Goal: Task Accomplishment & Management: Complete application form

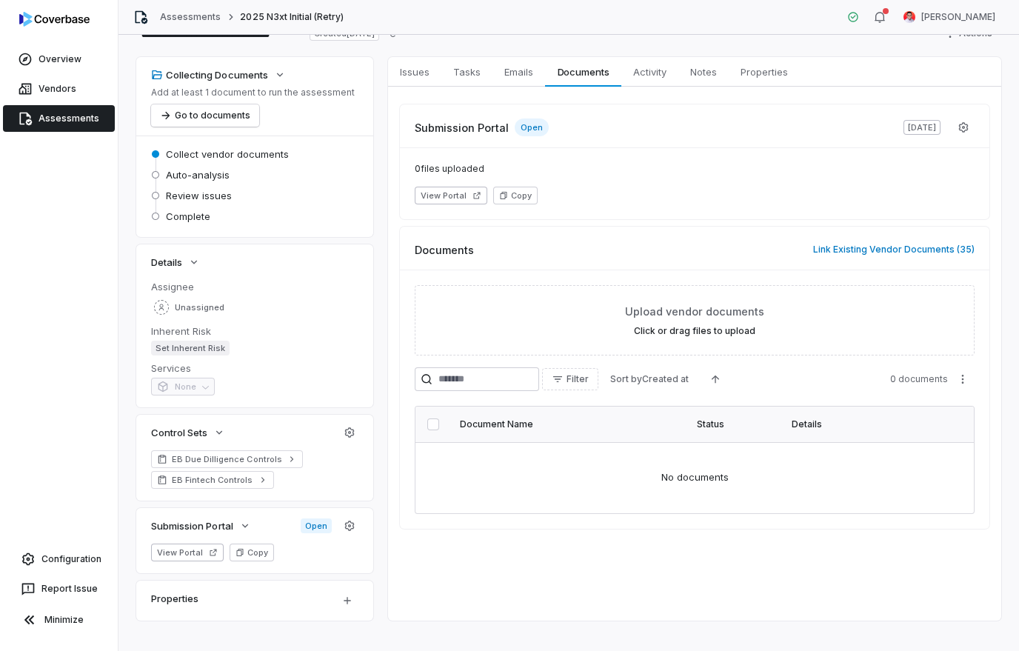
scroll to position [48, 0]
click at [193, 307] on span "Unassigned" at bounding box center [200, 308] width 50 height 11
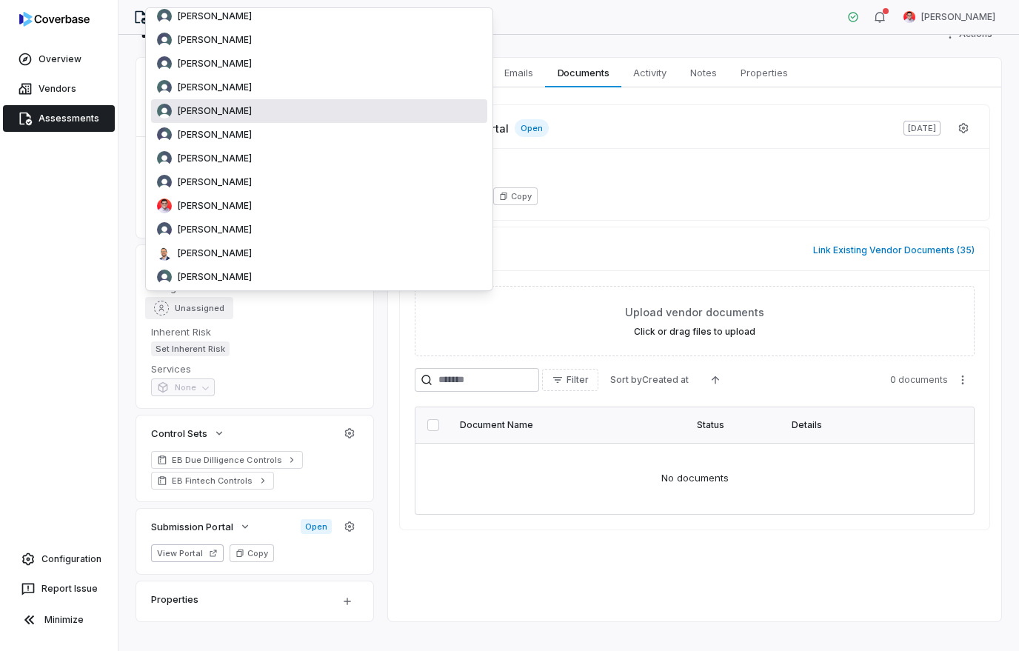
scroll to position [138, 0]
click at [205, 210] on span "Jay Leal" at bounding box center [215, 204] width 74 height 12
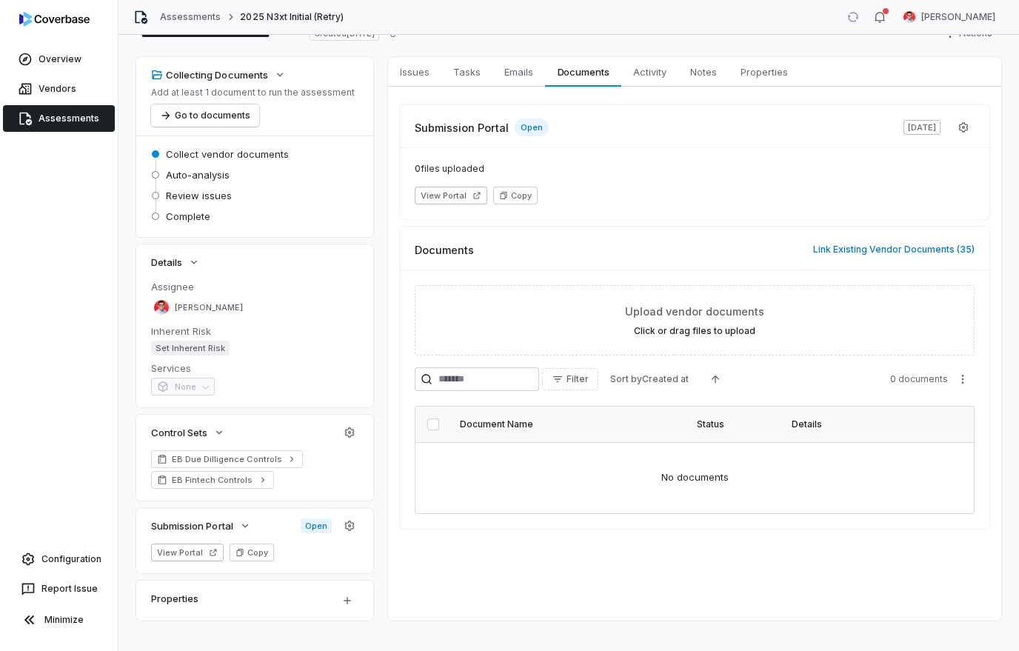
scroll to position [48, 0]
click at [190, 554] on button "View Portal" at bounding box center [187, 553] width 73 height 18
click at [905, 250] on button "Link Existing Vendor Documents ( 35 )" at bounding box center [894, 250] width 170 height 31
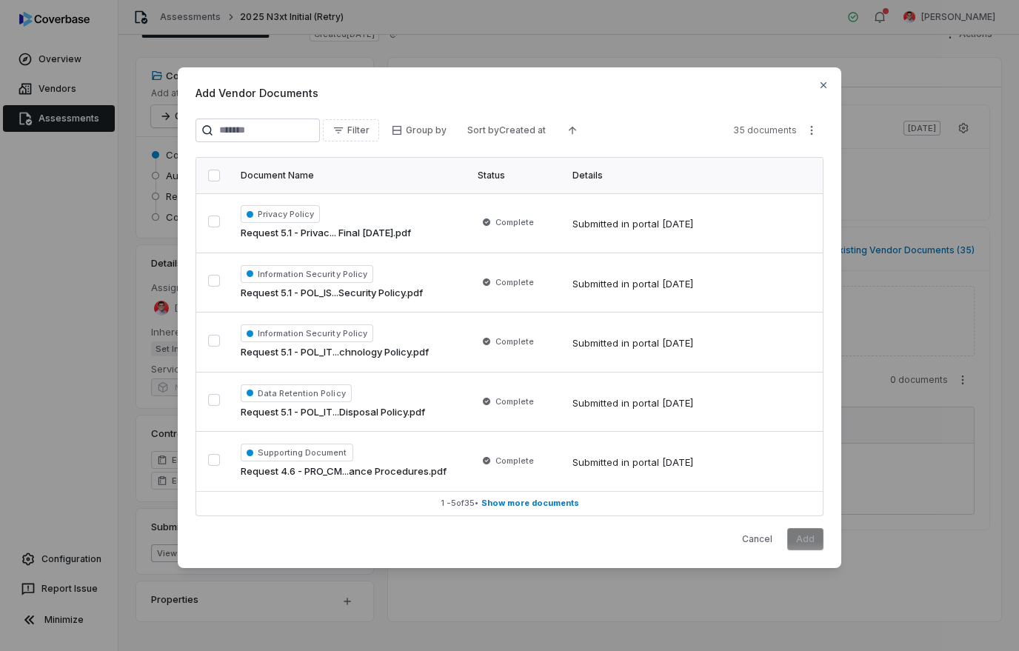
click at [222, 181] on div at bounding box center [215, 176] width 15 height 12
click at [212, 181] on button "button" at bounding box center [214, 176] width 12 height 12
click at [811, 540] on button "Add" at bounding box center [805, 539] width 36 height 22
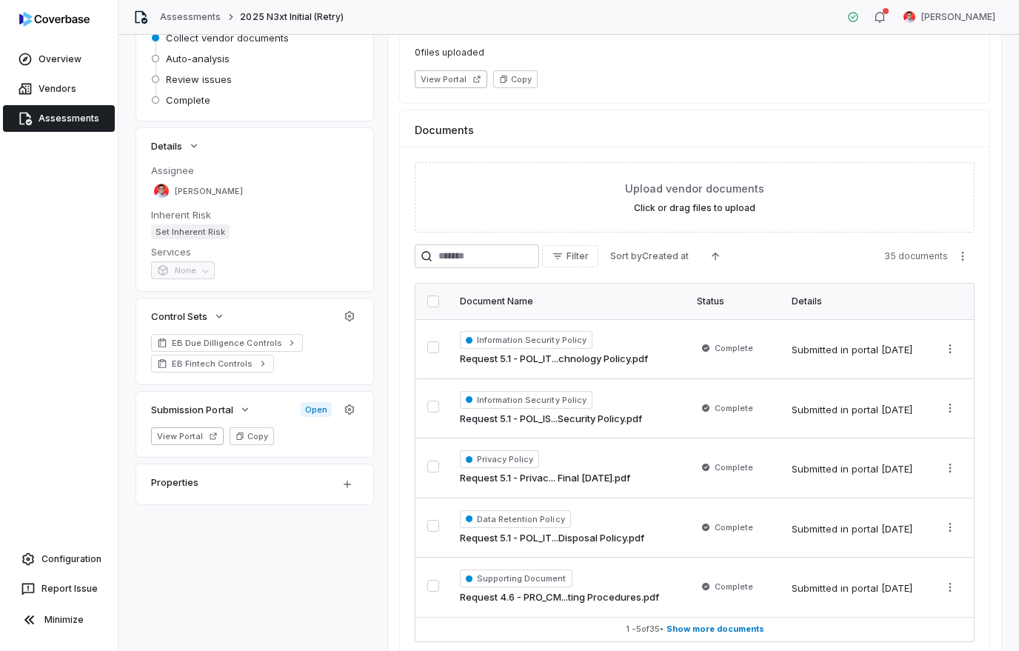
scroll to position [164, 0]
click at [355, 419] on button "button" at bounding box center [349, 411] width 27 height 27
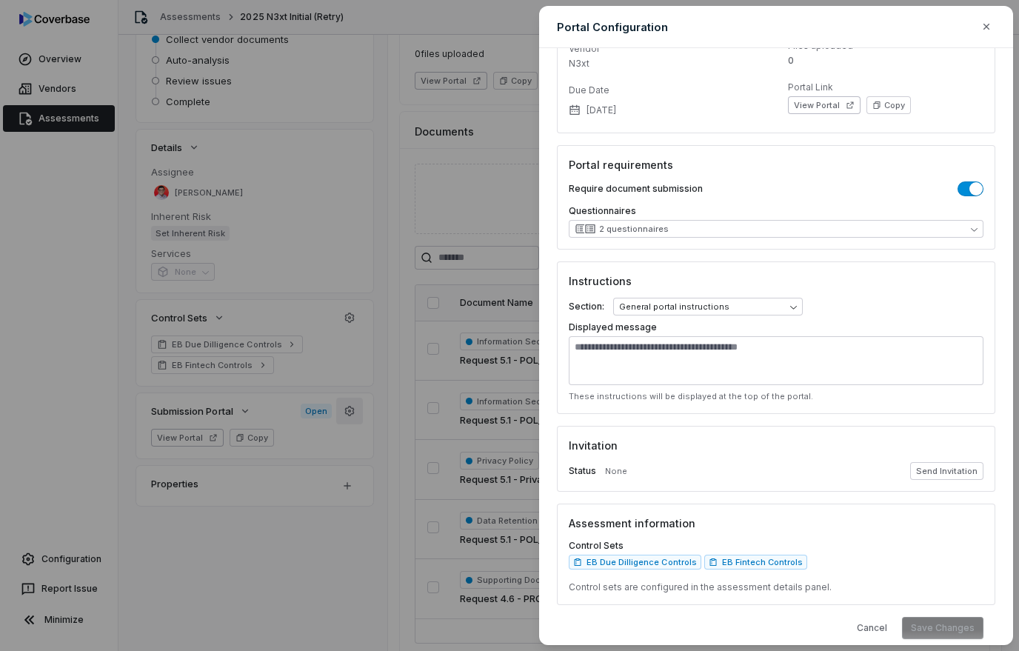
scroll to position [97, 0]
click at [952, 475] on button "Send Invitation" at bounding box center [946, 472] width 73 height 18
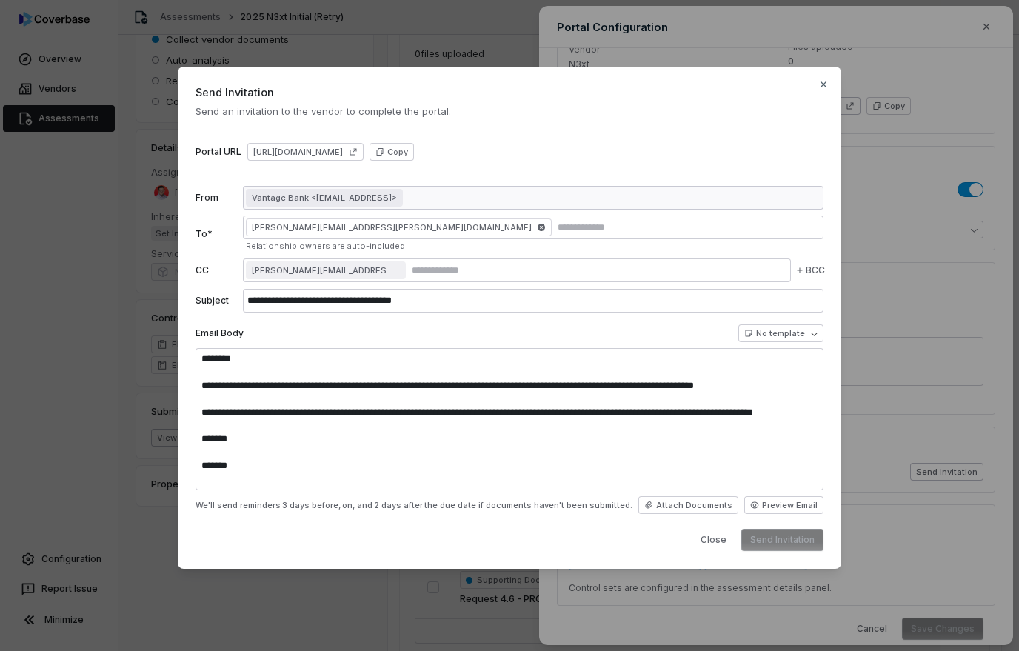
type textarea "**********"
click at [537, 232] on icon "button" at bounding box center [541, 227] width 9 height 9
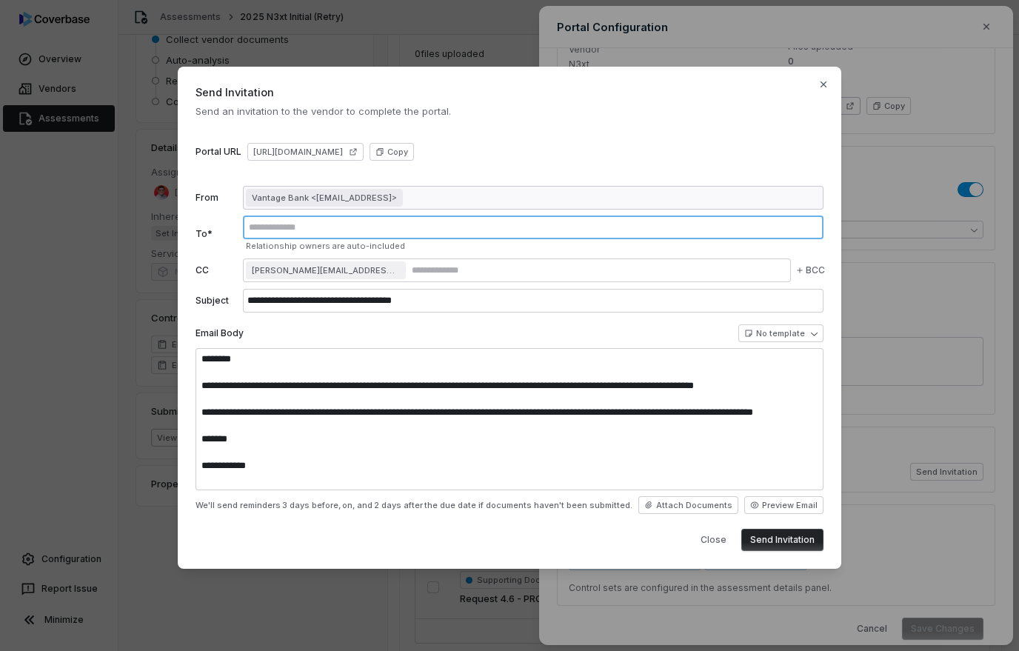
click at [338, 233] on input "text" at bounding box center [533, 227] width 575 height 12
type input "**********"
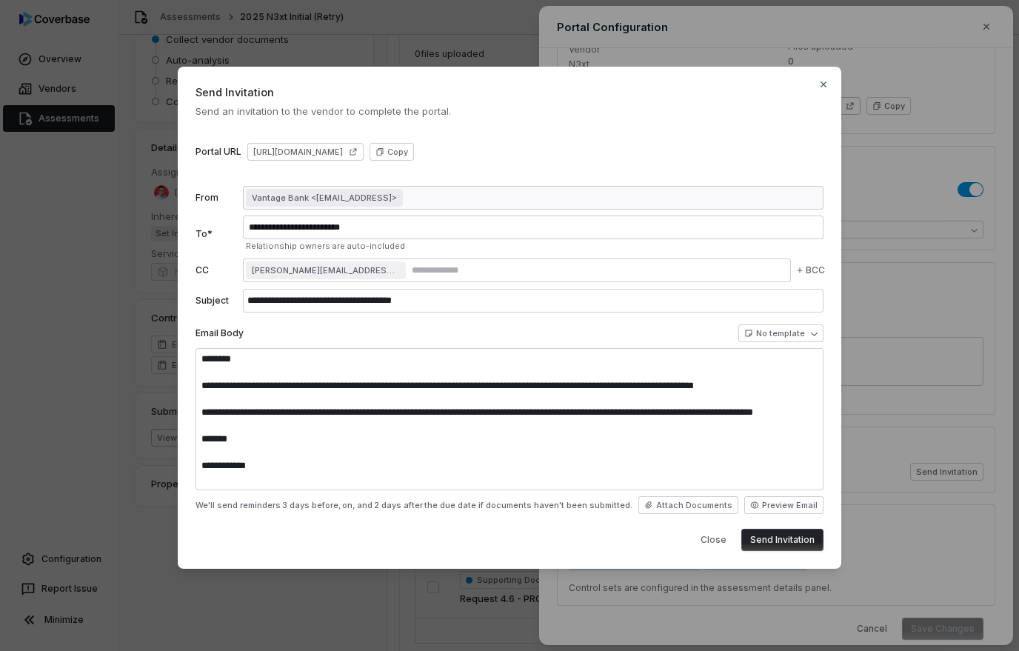
type input "**********"
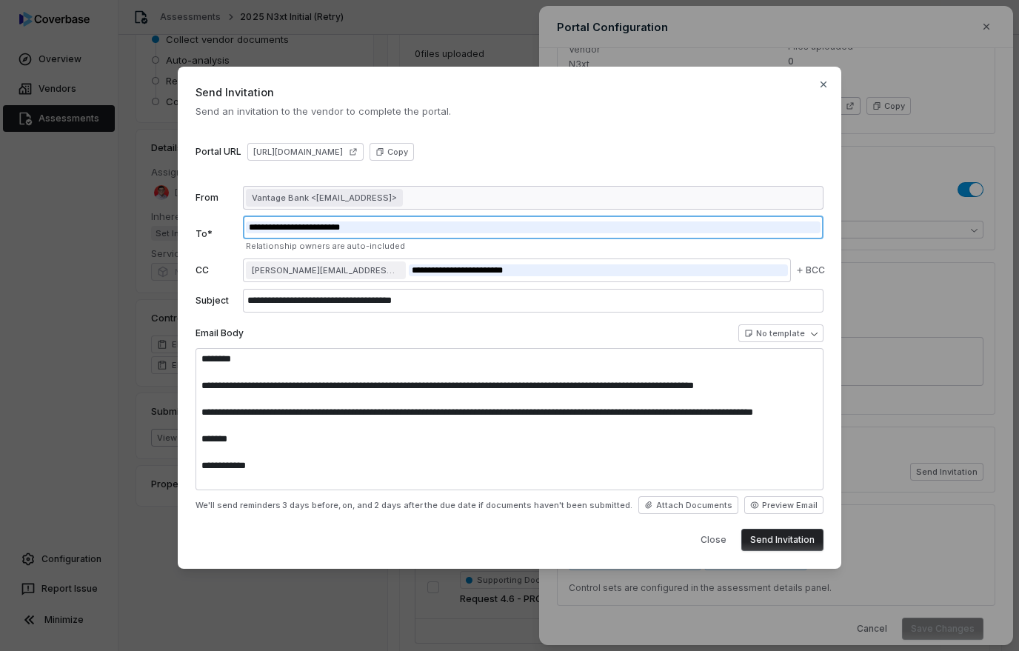
click at [501, 233] on input "**********" at bounding box center [533, 227] width 575 height 12
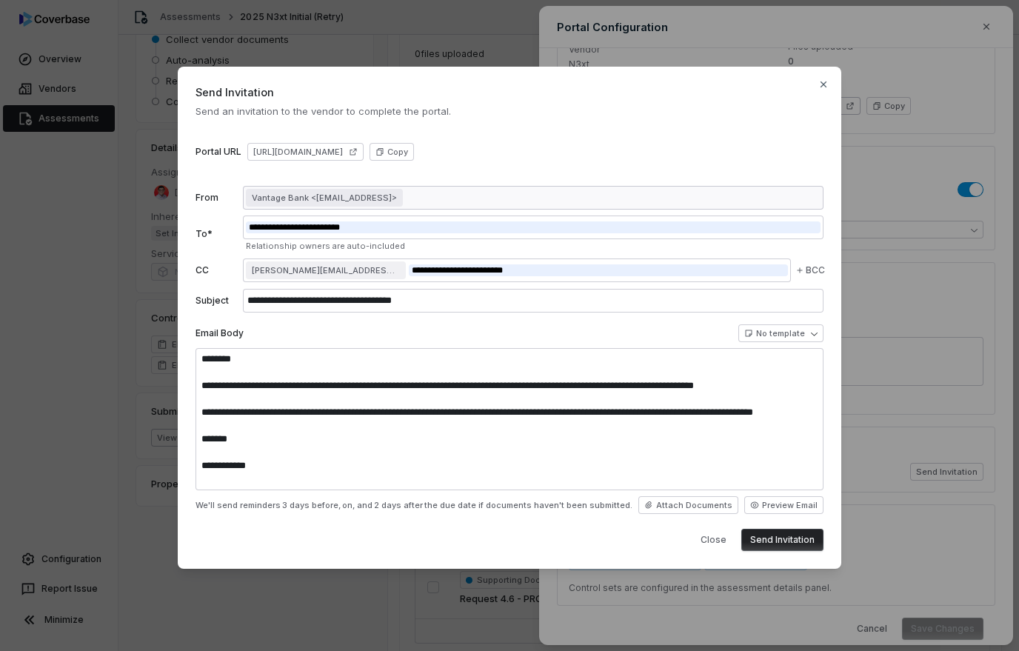
click at [499, 210] on div "Vantage Bank <mailer@coverbase.ai>" at bounding box center [533, 198] width 581 height 24
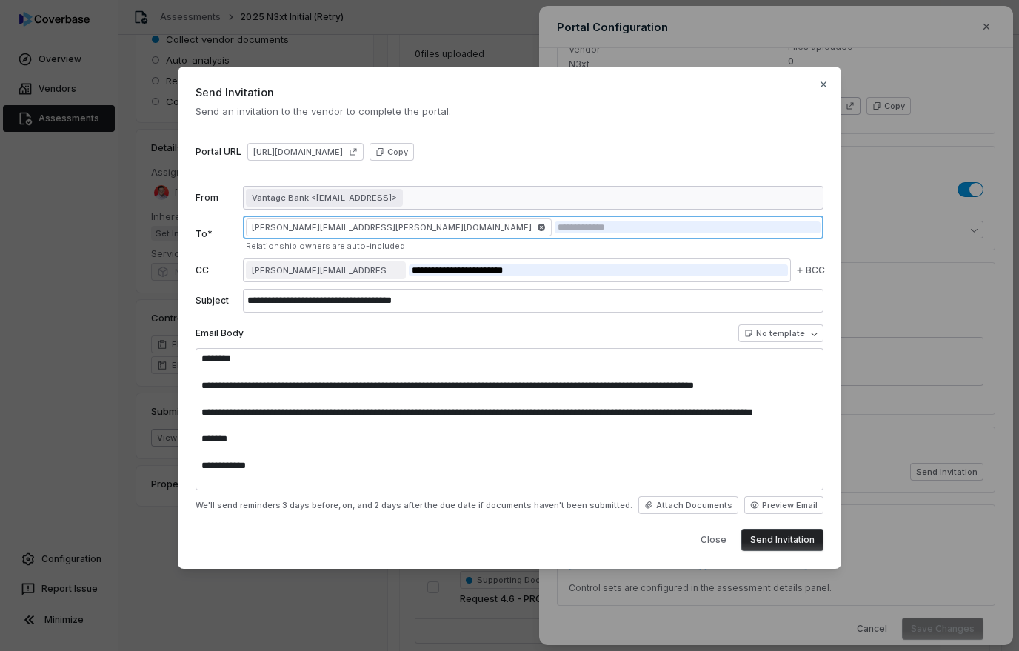
click at [555, 233] on input "text" at bounding box center [688, 227] width 267 height 12
type input "**********"
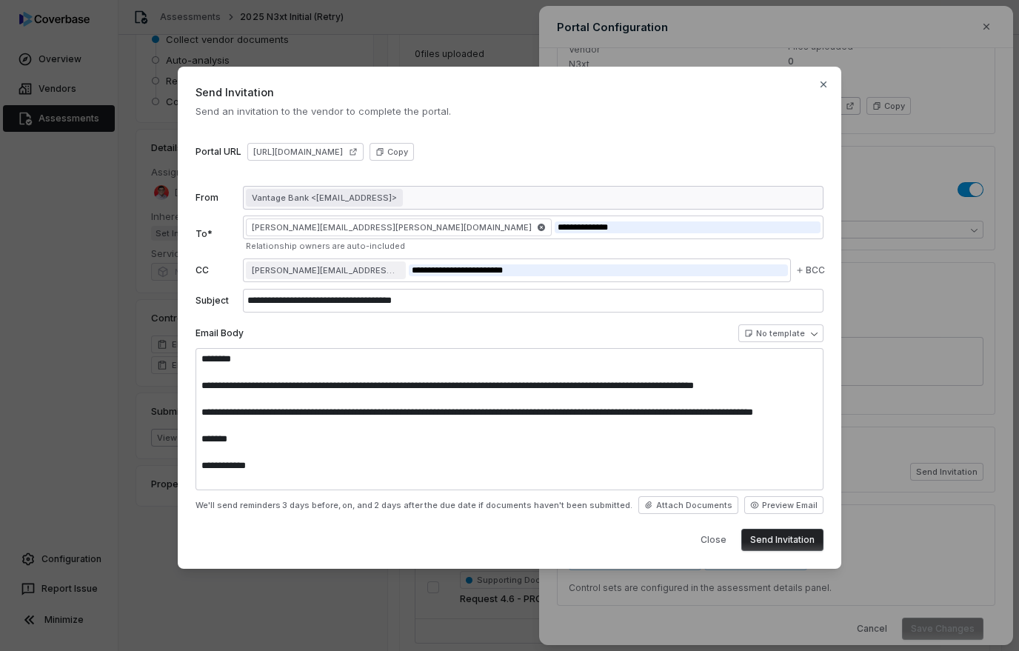
click at [533, 210] on div "Vantage Bank <mailer@coverbase.ai>" at bounding box center [533, 198] width 581 height 24
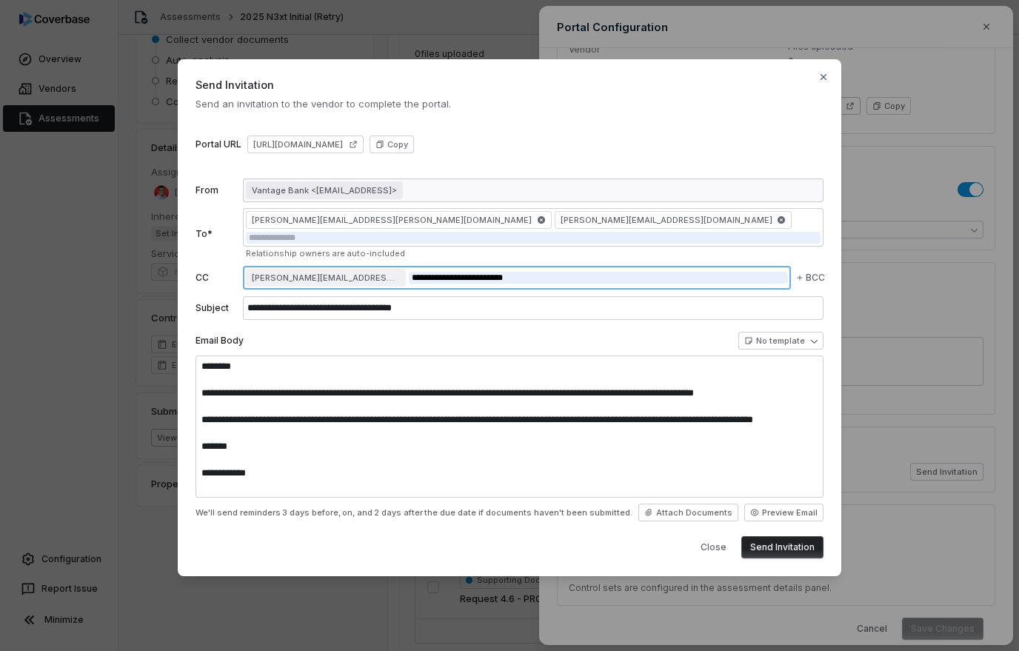
click at [730, 283] on input "**********" at bounding box center [598, 278] width 379 height 12
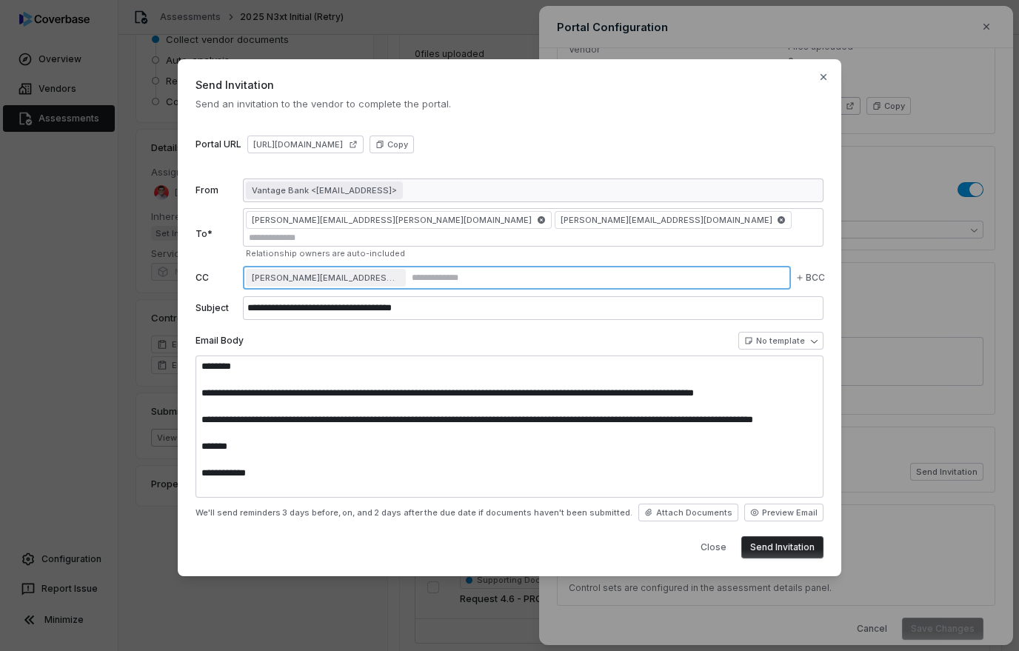
click at [427, 281] on input "text" at bounding box center [598, 278] width 379 height 12
type input "**********"
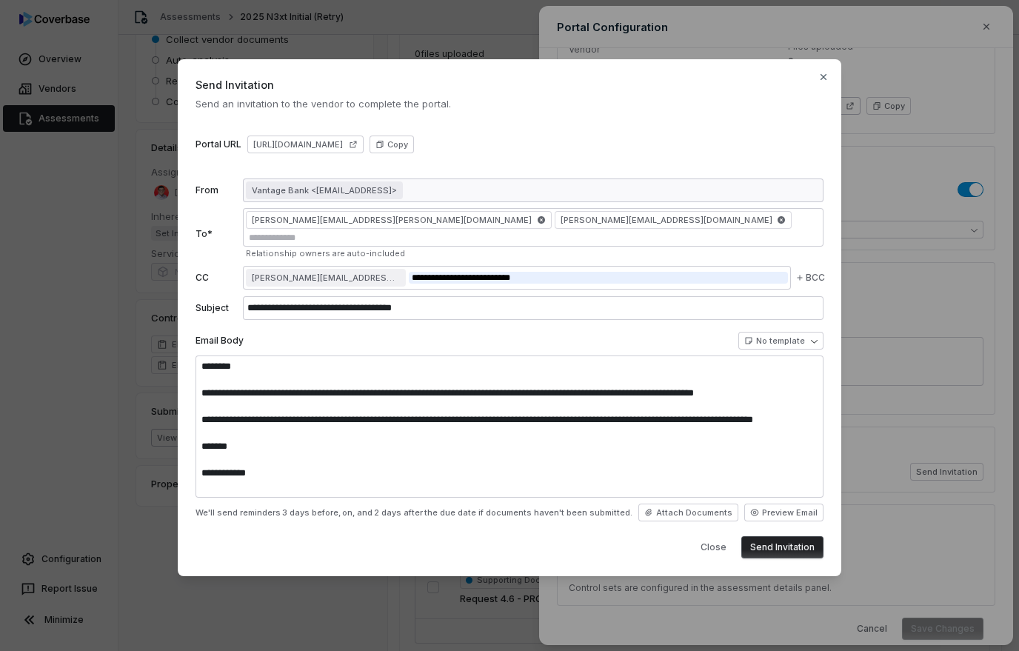
scroll to position [0, 0]
click at [793, 509] on button "Preview Email" at bounding box center [783, 513] width 79 height 18
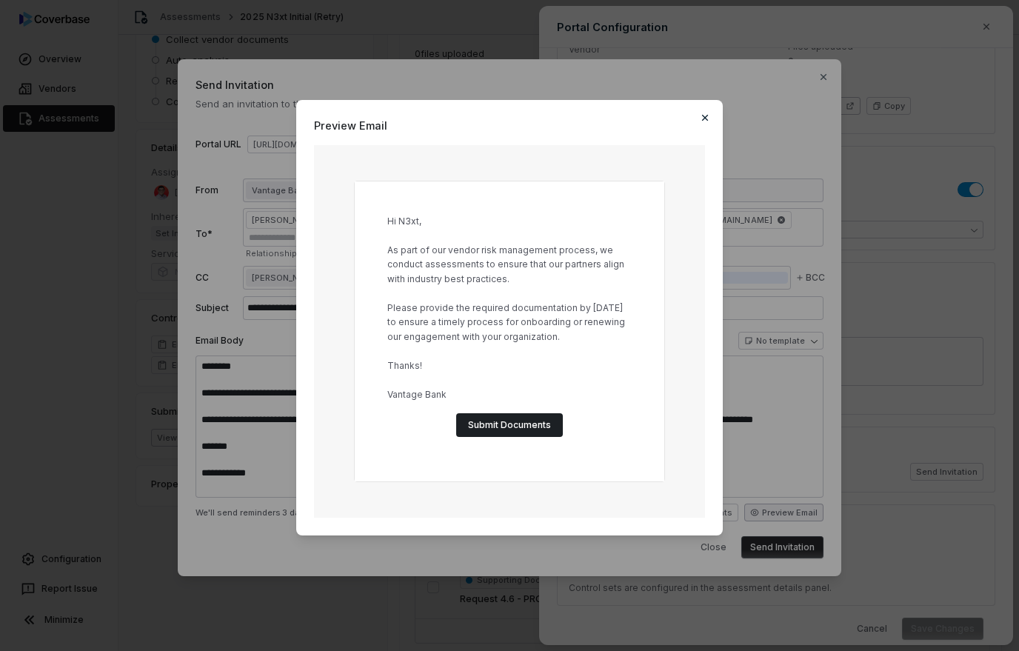
click at [701, 124] on icon "button" at bounding box center [705, 118] width 12 height 12
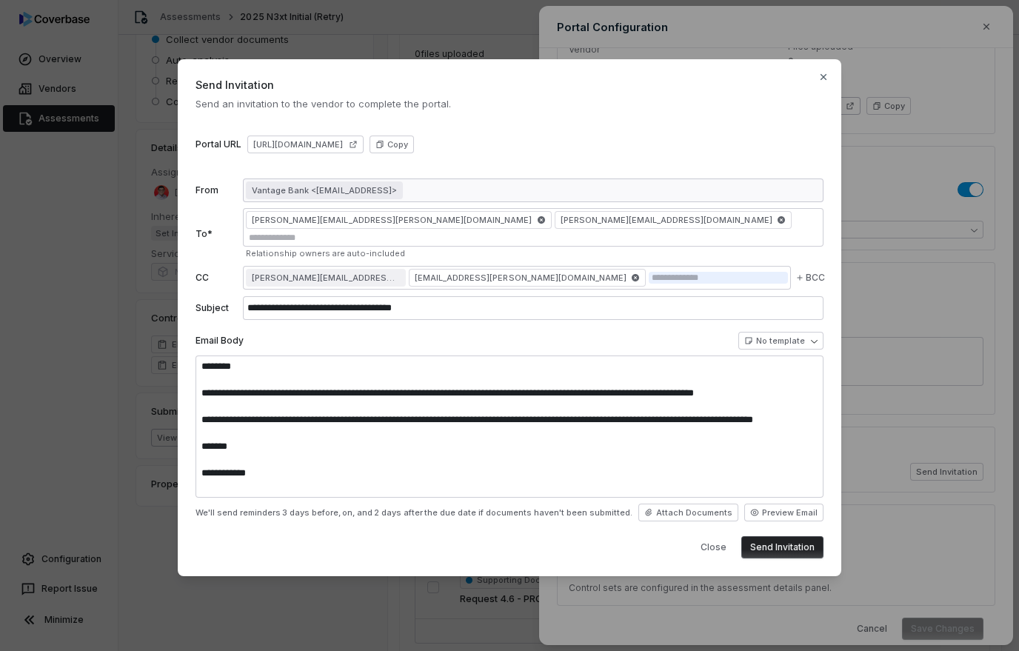
click at [797, 547] on button "Send Invitation" at bounding box center [782, 547] width 82 height 22
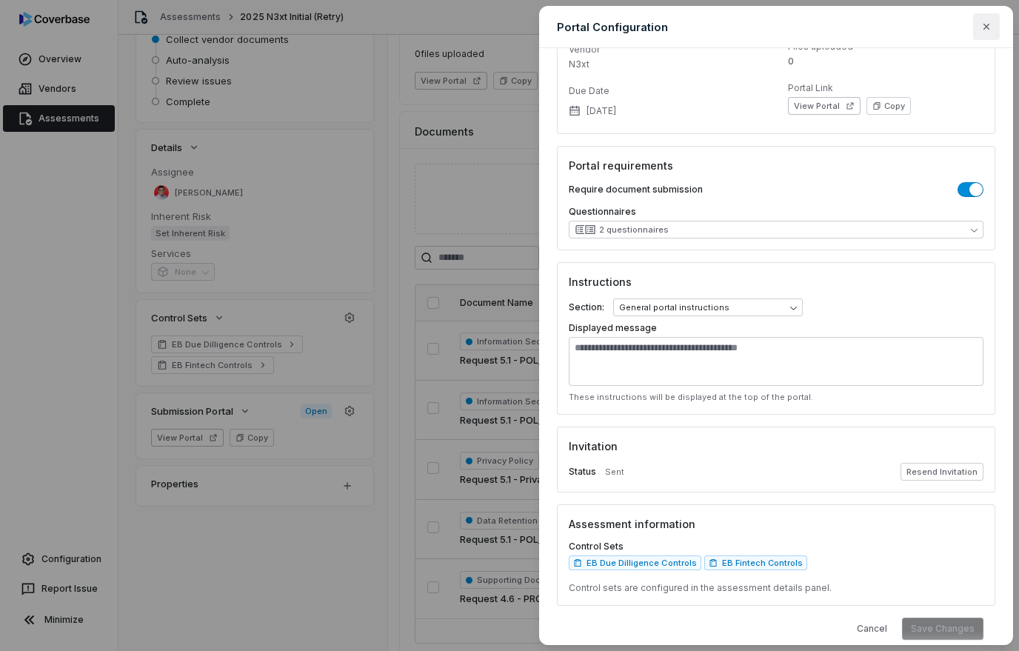
click at [990, 32] on icon "button" at bounding box center [987, 27] width 12 height 12
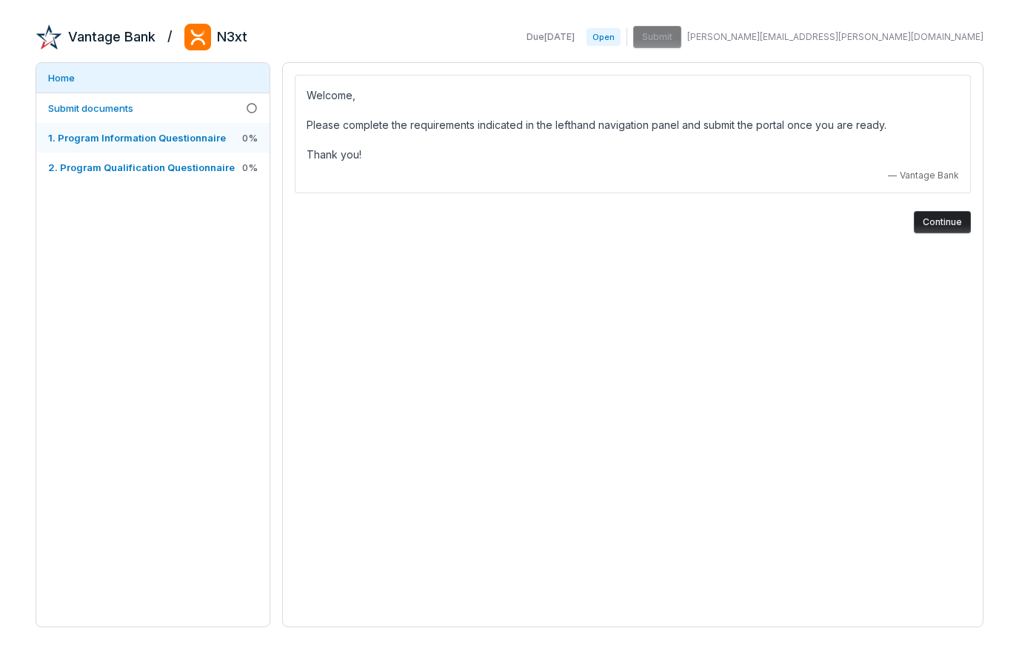
click at [126, 132] on span "1. Program Information Questionnaire" at bounding box center [137, 138] width 178 height 12
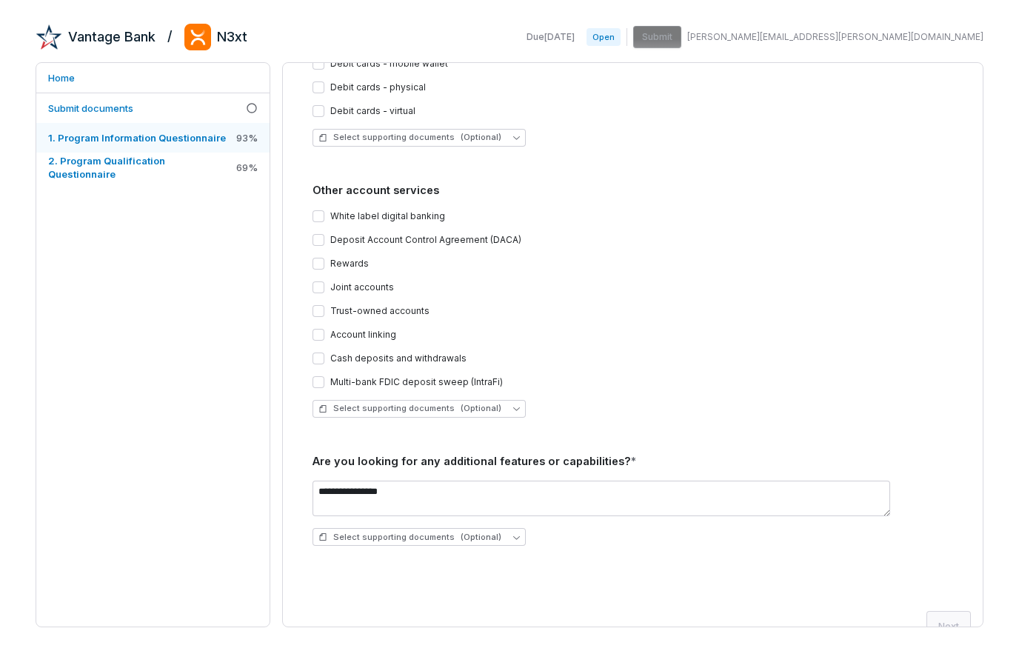
scroll to position [2041, 0]
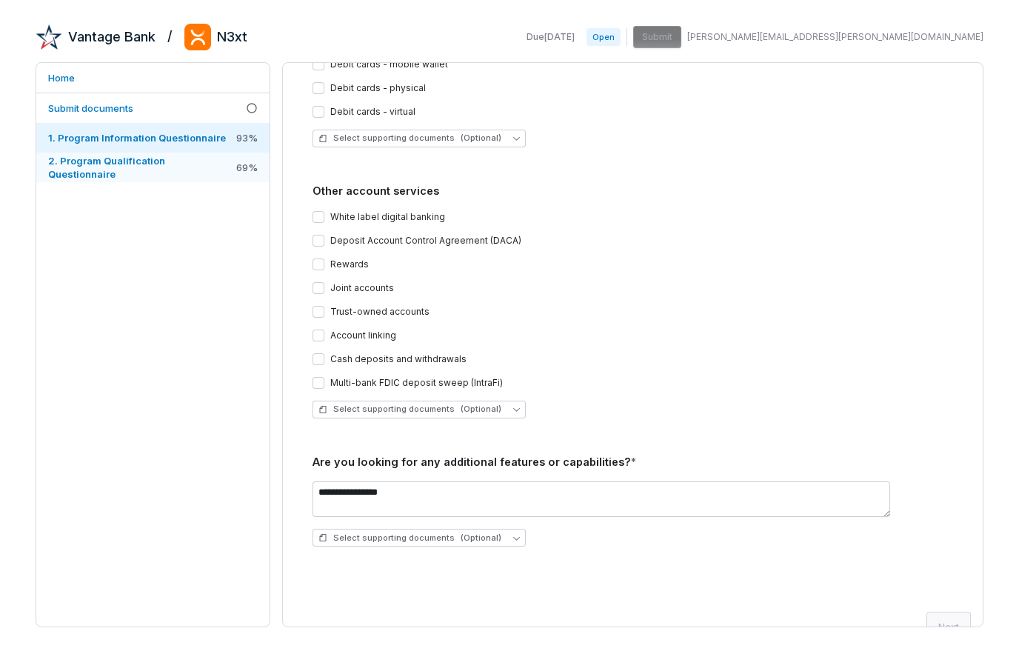
click at [135, 168] on span "2. Program Qualification Questionnaire" at bounding box center [106, 167] width 117 height 25
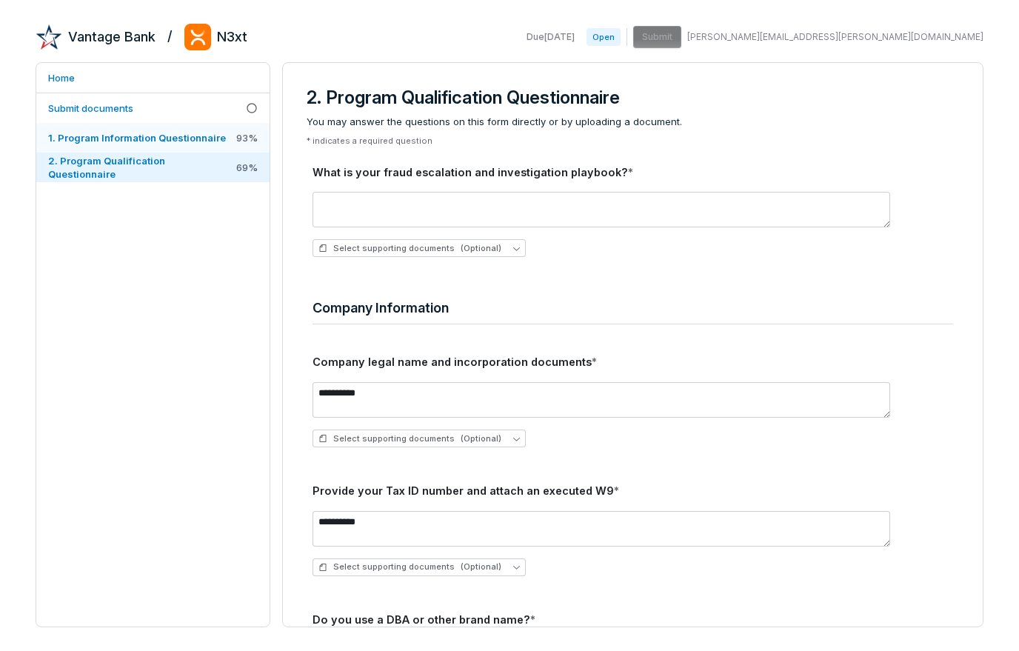
click at [124, 140] on span "1. Program Information Questionnaire" at bounding box center [137, 138] width 178 height 12
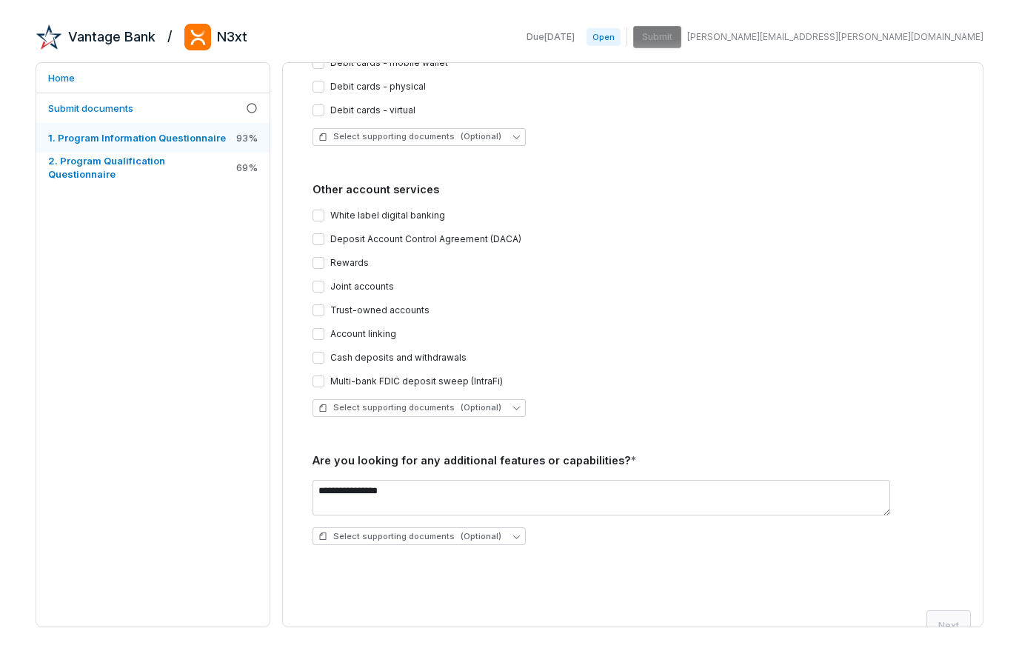
scroll to position [2041, 0]
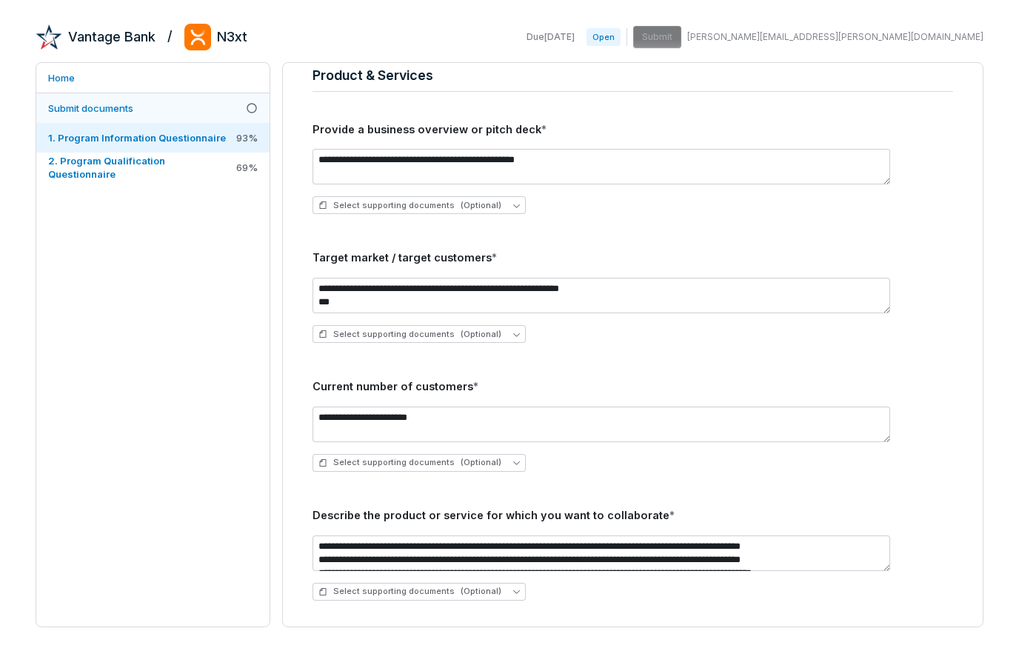
click at [87, 107] on span "Submit documents" at bounding box center [90, 108] width 85 height 12
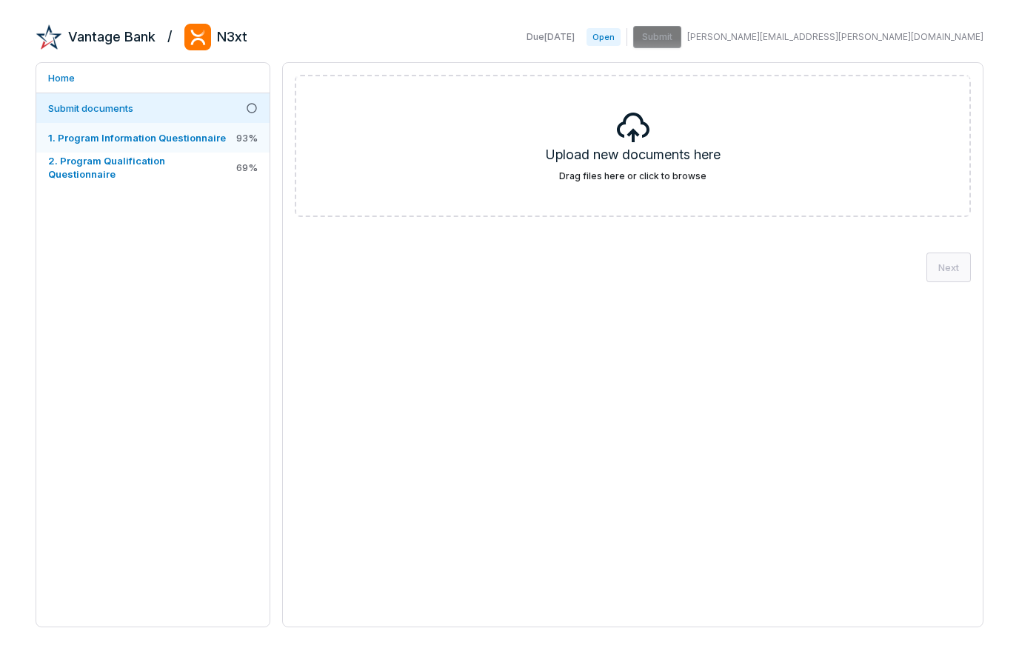
click at [112, 136] on span "1. Program Information Questionnaire" at bounding box center [137, 138] width 178 height 12
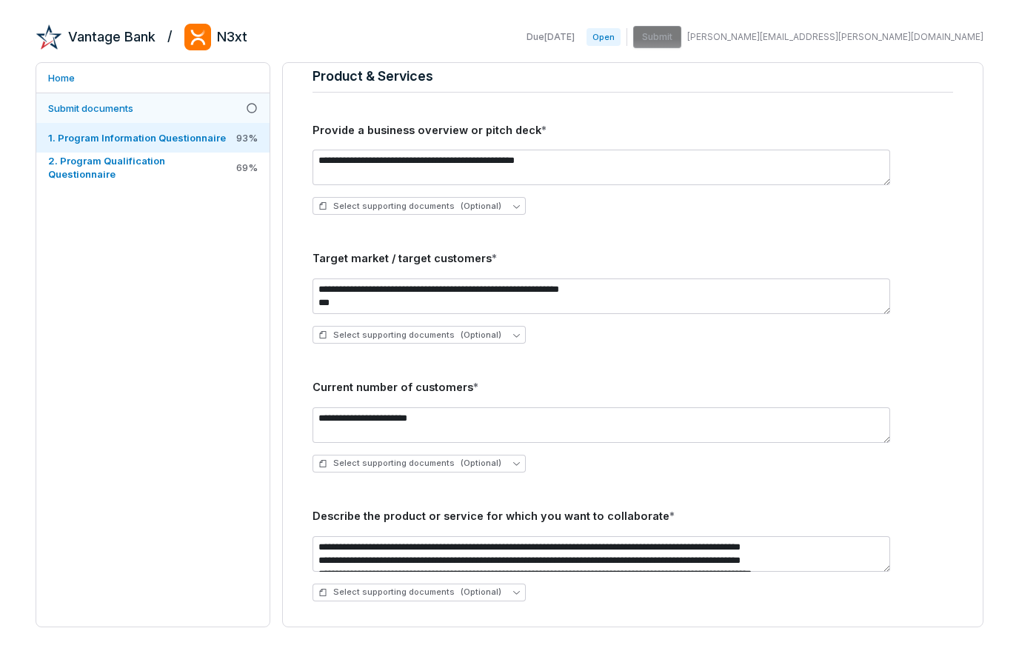
click at [84, 113] on span "Submit documents" at bounding box center [90, 108] width 85 height 12
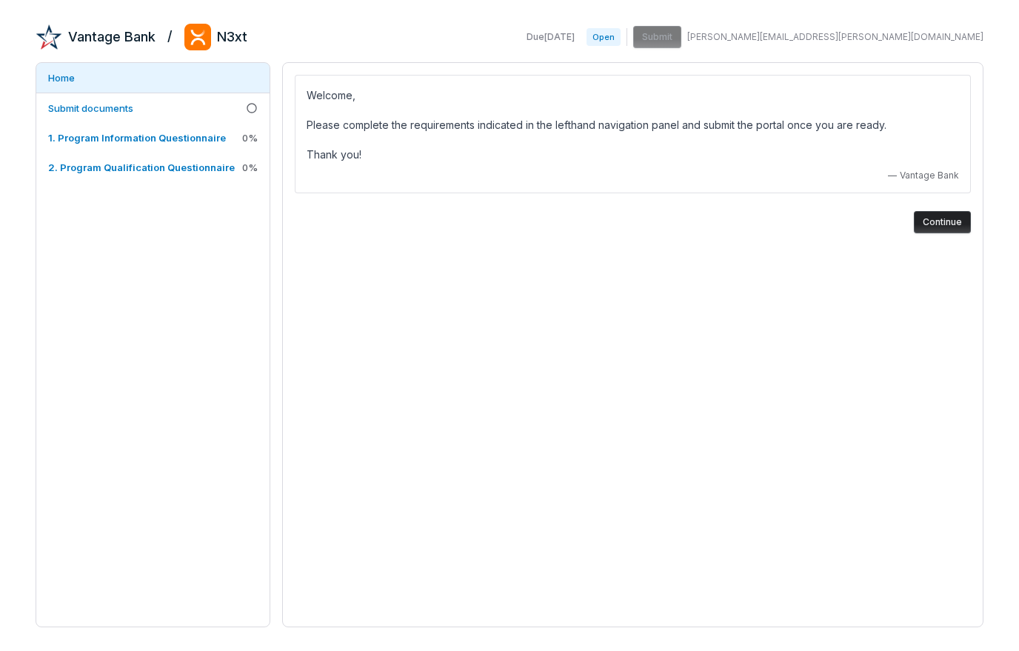
click at [946, 228] on button "Continue" at bounding box center [942, 222] width 57 height 22
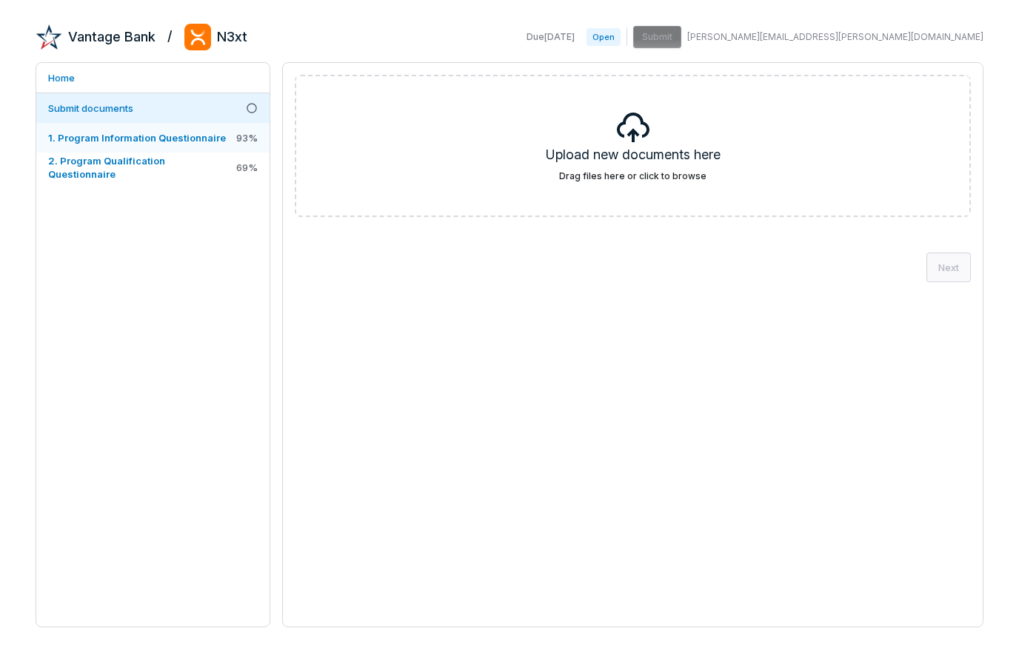
click at [175, 147] on link "1. Program Information Questionnaire 93 %" at bounding box center [152, 138] width 233 height 30
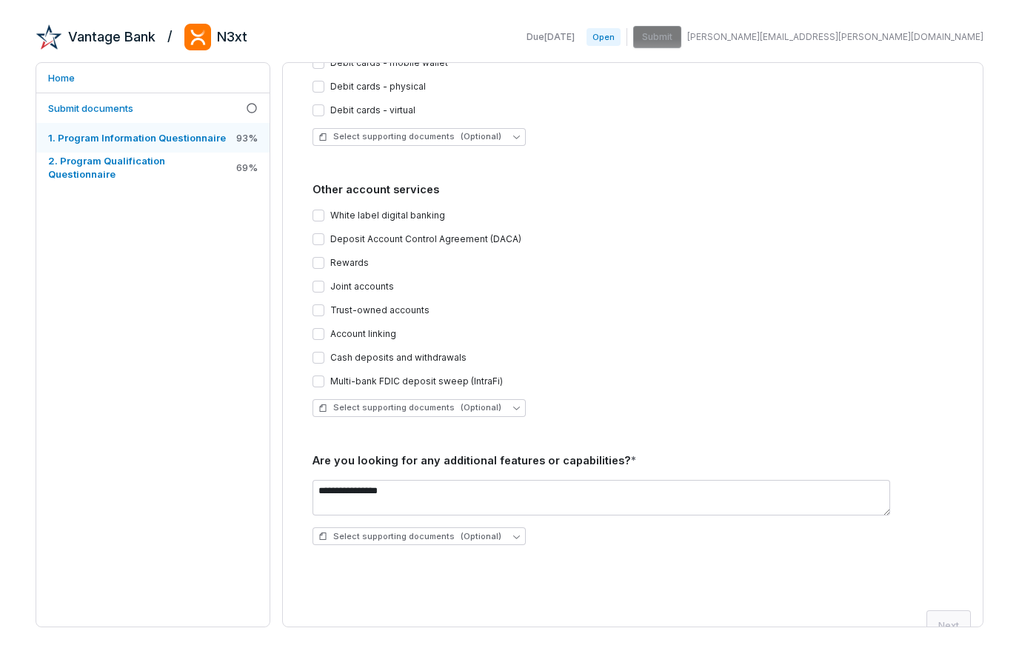
scroll to position [2041, 0]
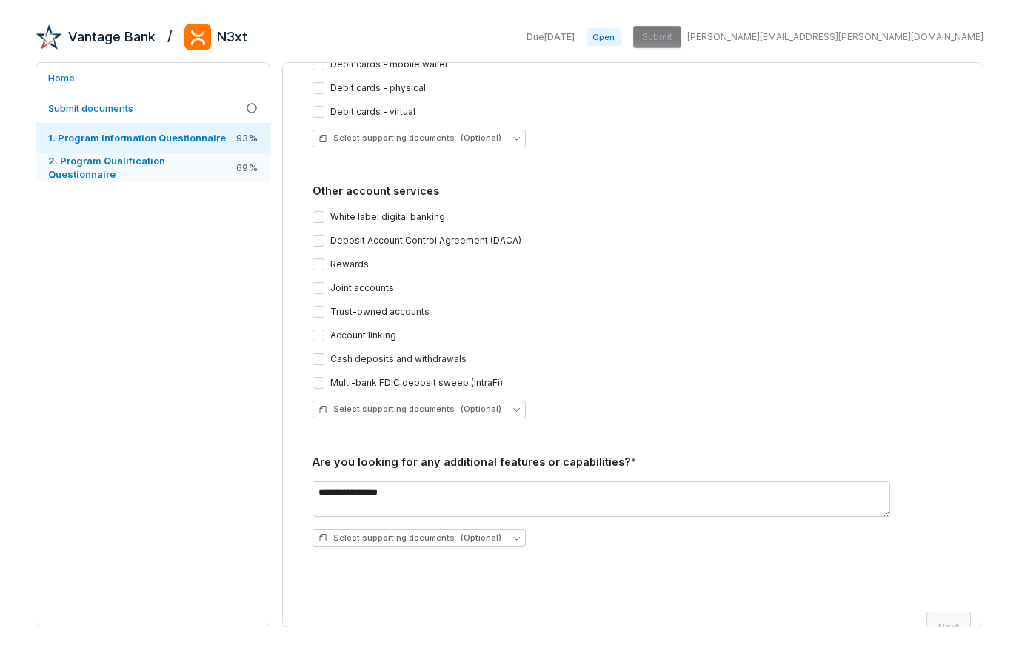
click at [165, 173] on span "2. Program Qualification Questionnaire" at bounding box center [106, 167] width 117 height 25
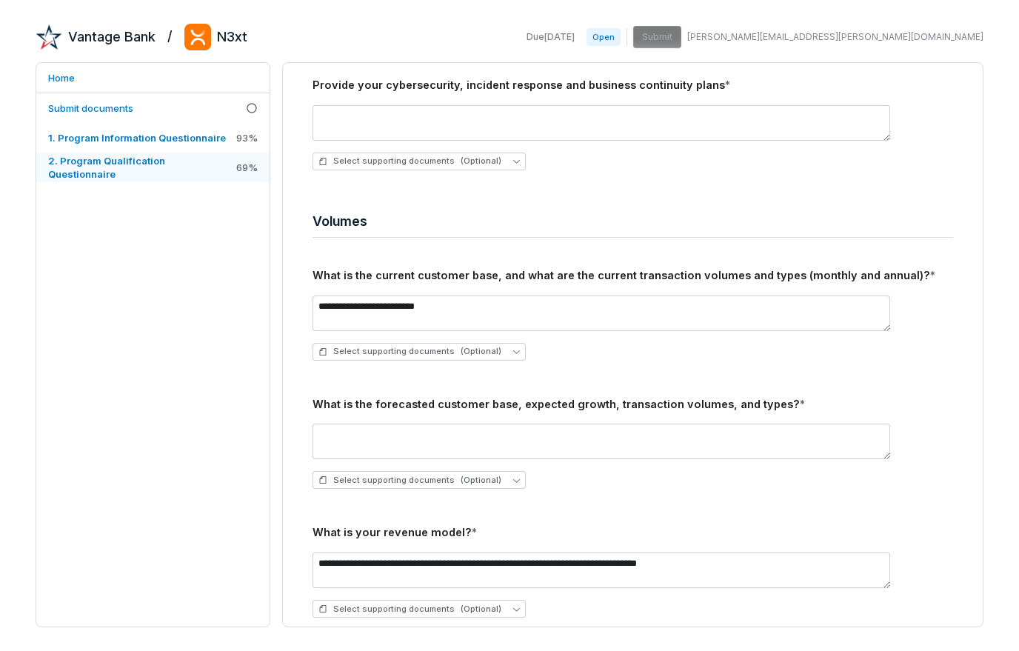
scroll to position [3234, 0]
